Goal: Navigation & Orientation: Go to known website

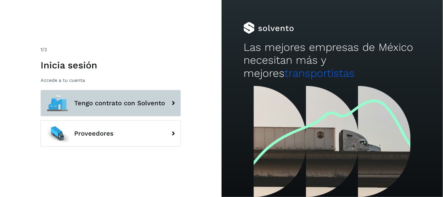
click at [118, 105] on span "Tengo contrato con Solvento" at bounding box center [119, 103] width 91 height 7
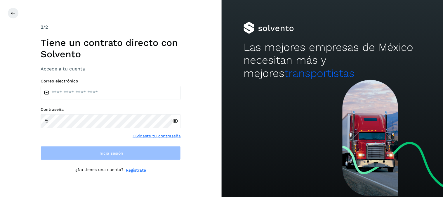
click at [118, 105] on div "Correo electrónico Contraseña Olvidaste tu contraseña Inicia sesión" at bounding box center [111, 119] width 140 height 81
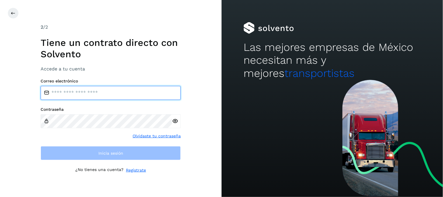
click at [123, 94] on input "email" at bounding box center [111, 93] width 140 height 14
type input "**********"
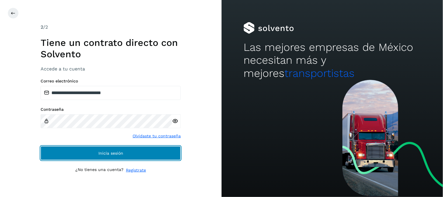
click at [120, 151] on span "Inicia sesión" at bounding box center [110, 153] width 25 height 4
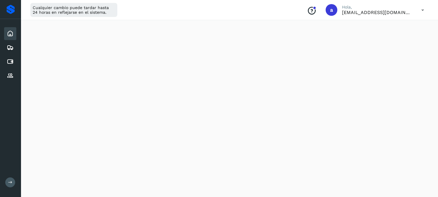
scroll to position [162, 0]
